Goal: Check status: Check status

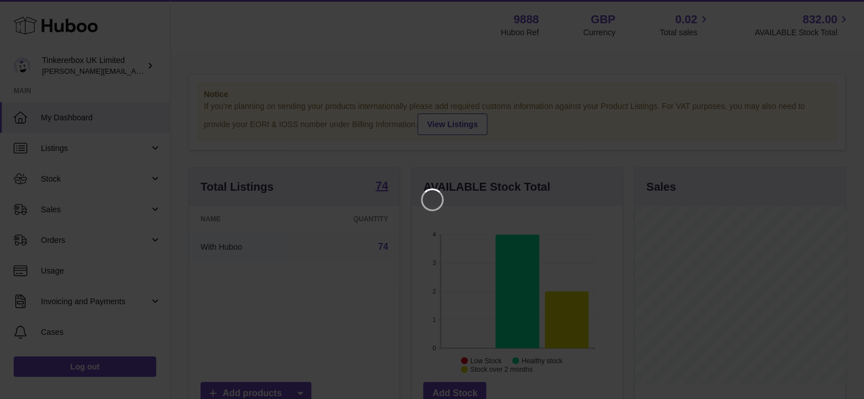
scroll to position [177, 213]
click at [657, 7] on icon "Close" at bounding box center [843, 10] width 14 height 14
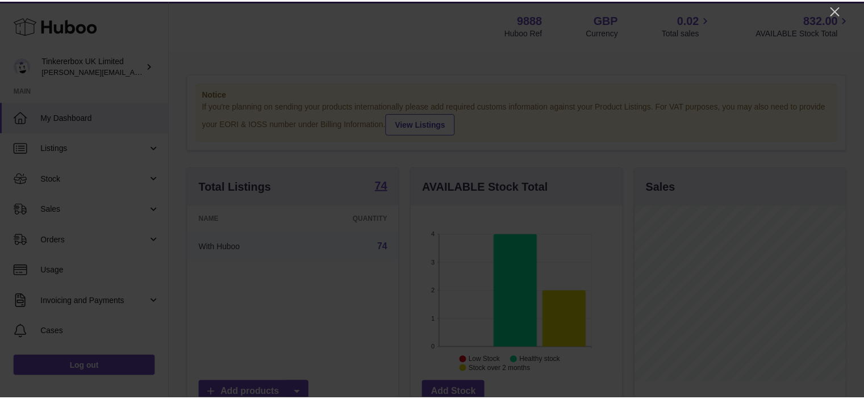
scroll to position [568088, 568055]
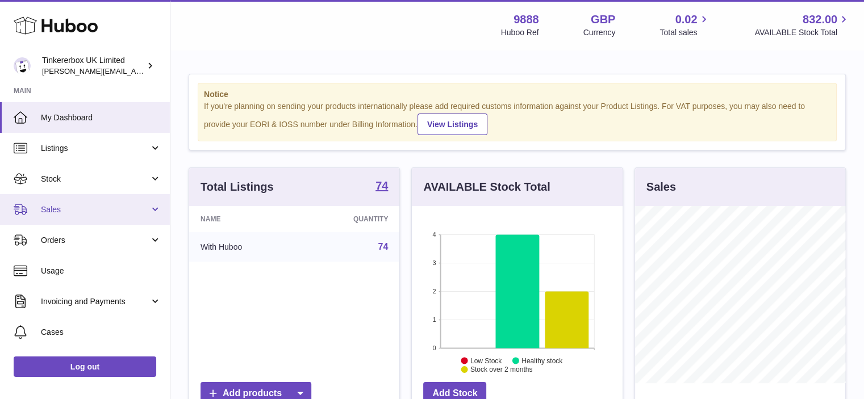
click at [62, 213] on span "Sales" at bounding box center [95, 210] width 109 height 11
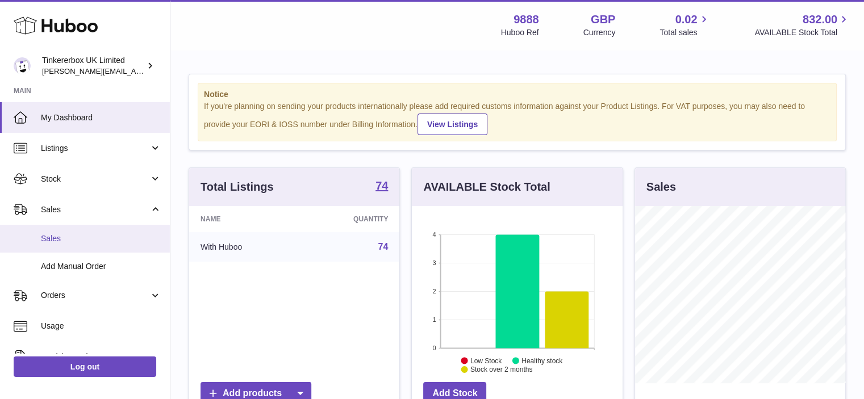
click at [65, 241] on span "Sales" at bounding box center [101, 239] width 120 height 11
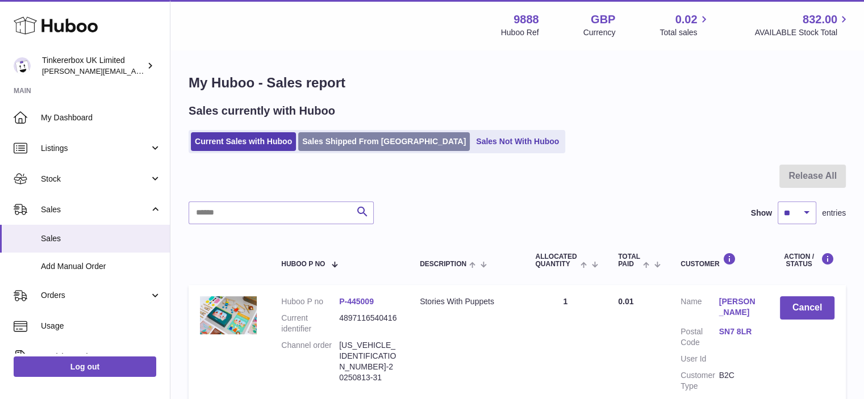
click at [359, 143] on link "Sales Shipped From [GEOGRAPHIC_DATA]" at bounding box center [384, 141] width 172 height 19
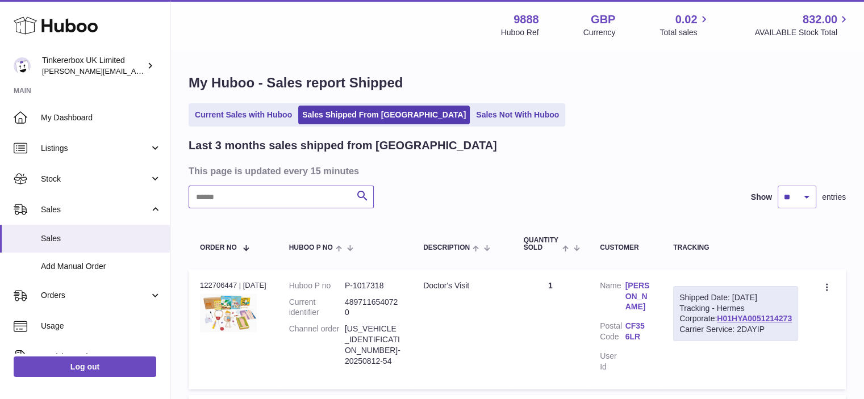
click at [298, 199] on input "text" at bounding box center [281, 197] width 185 height 23
paste input "**********"
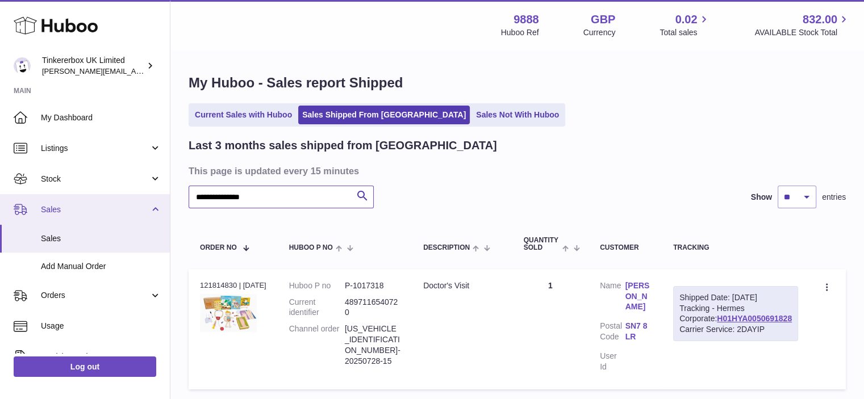
drag, startPoint x: 256, startPoint y: 197, endPoint x: 155, endPoint y: 198, distance: 101.2
click at [155, 198] on div "Huboo Tinkererbox UK Limited stephen.chan@tinkererbox.co.uk Main My Dashboard L…" at bounding box center [432, 242] width 864 height 485
paste input "text"
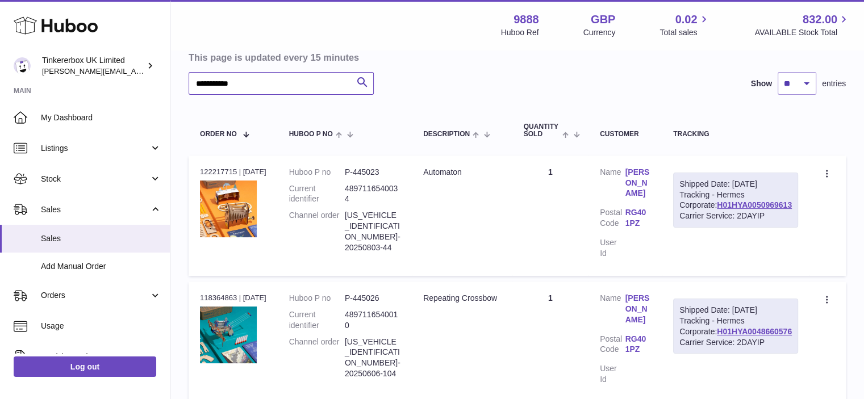
scroll to position [57, 0]
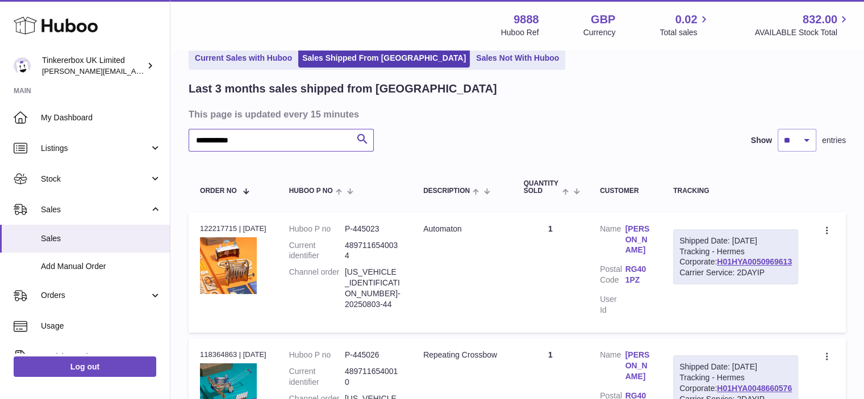
type input "**********"
